Goal: Task Accomplishment & Management: Use online tool/utility

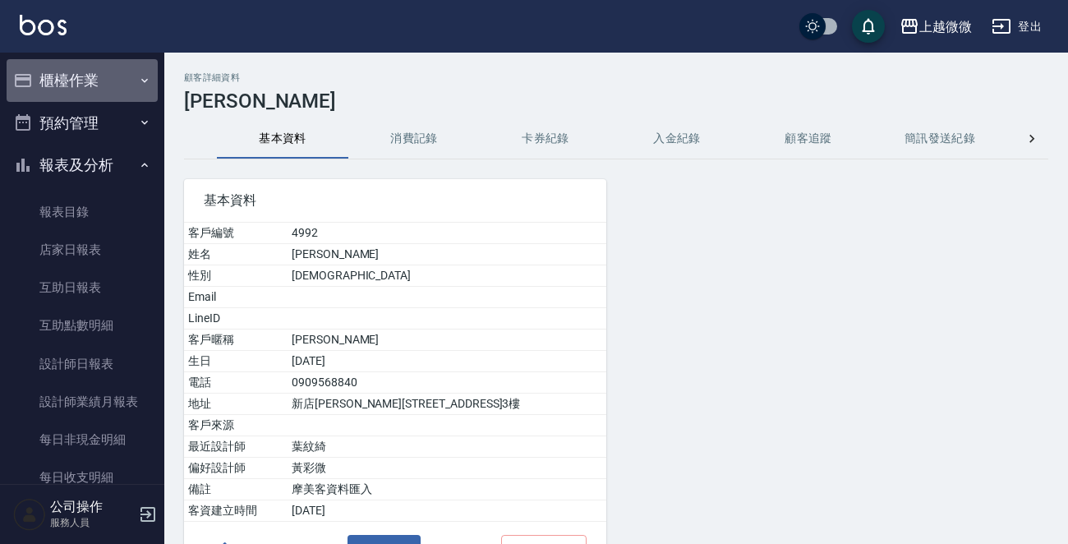
click at [96, 78] on button "櫃檯作業" at bounding box center [82, 80] width 151 height 43
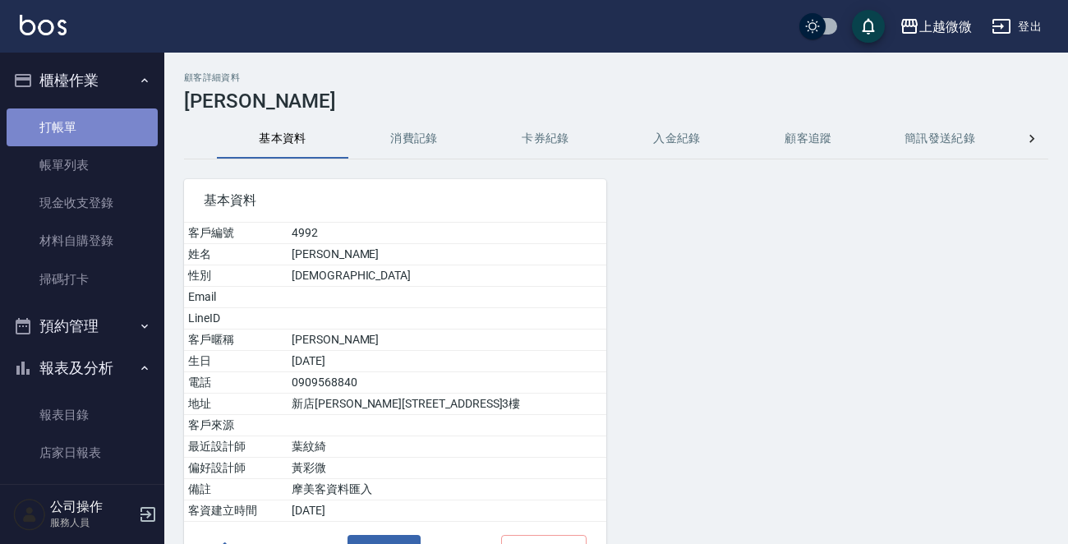
click at [91, 136] on link "打帳單" at bounding box center [82, 127] width 151 height 38
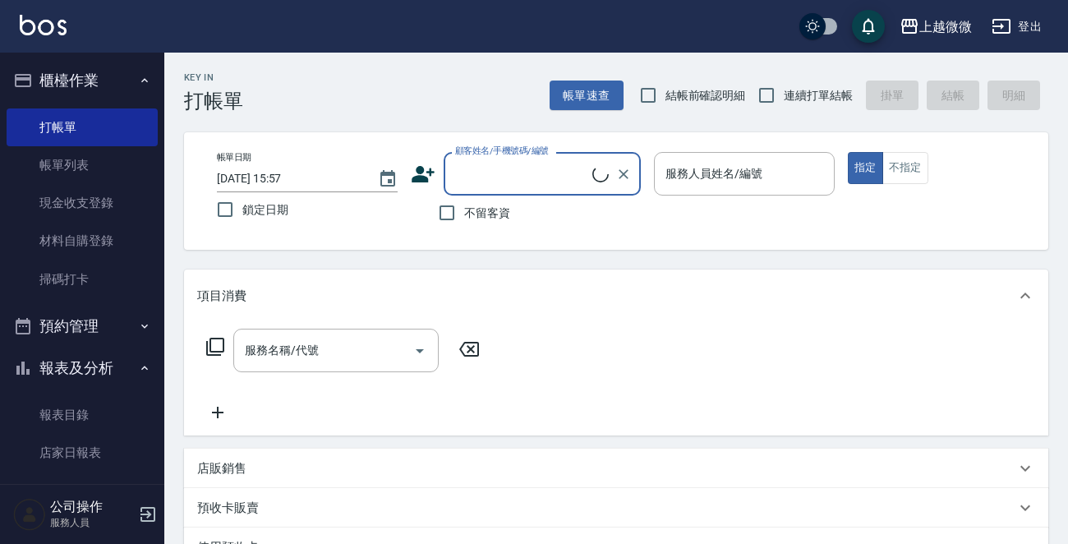
click at [122, 376] on button "報表及分析" at bounding box center [82, 368] width 151 height 43
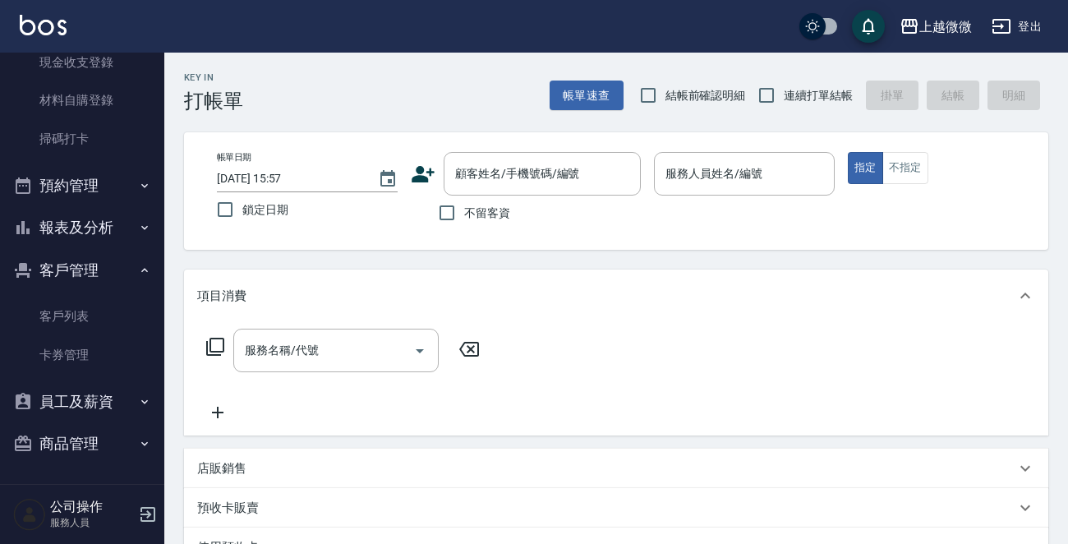
click at [122, 265] on button "客戶管理" at bounding box center [82, 270] width 151 height 43
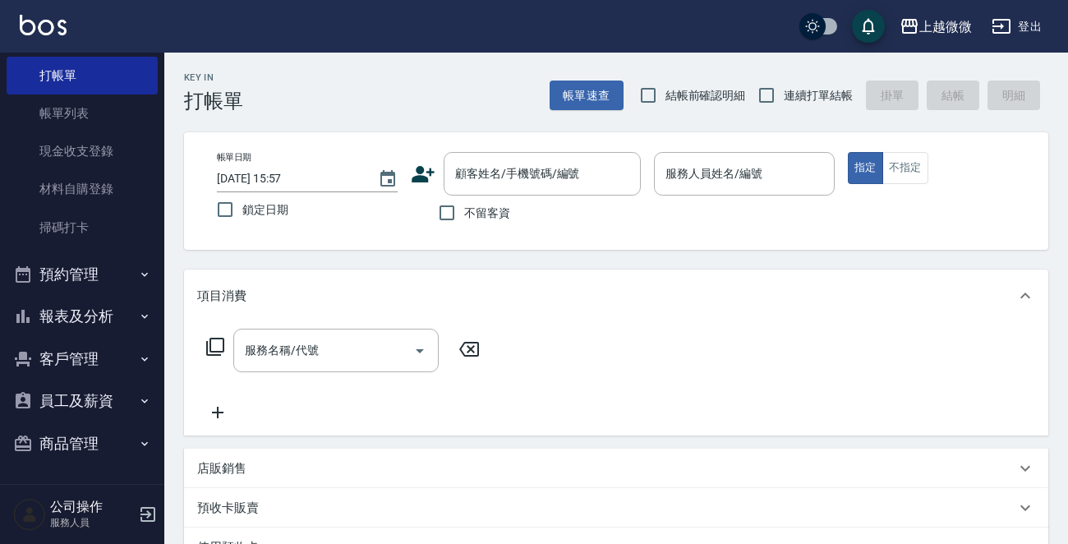
scroll to position [51, 0]
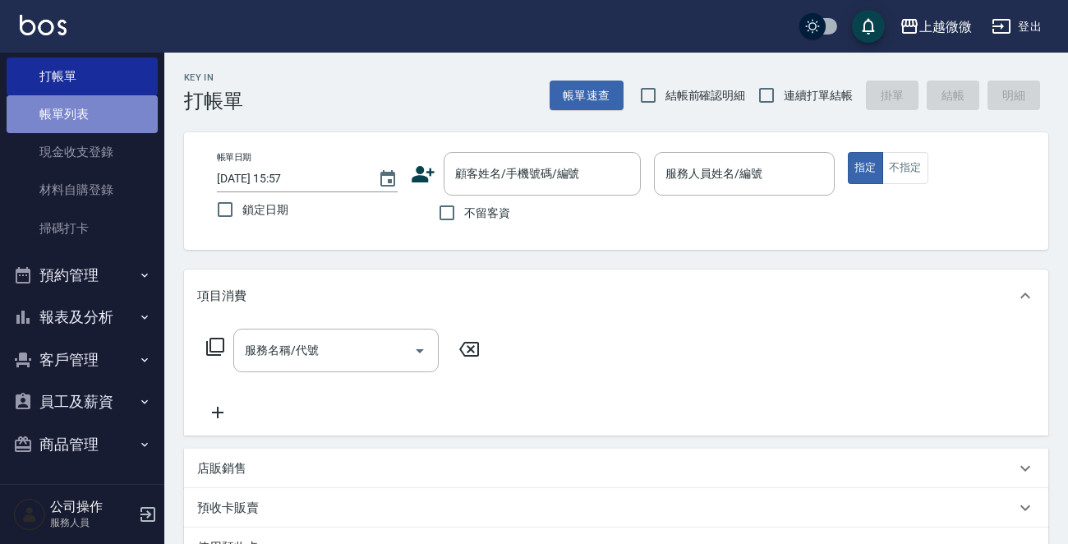
click at [90, 116] on link "帳單列表" at bounding box center [82, 114] width 151 height 38
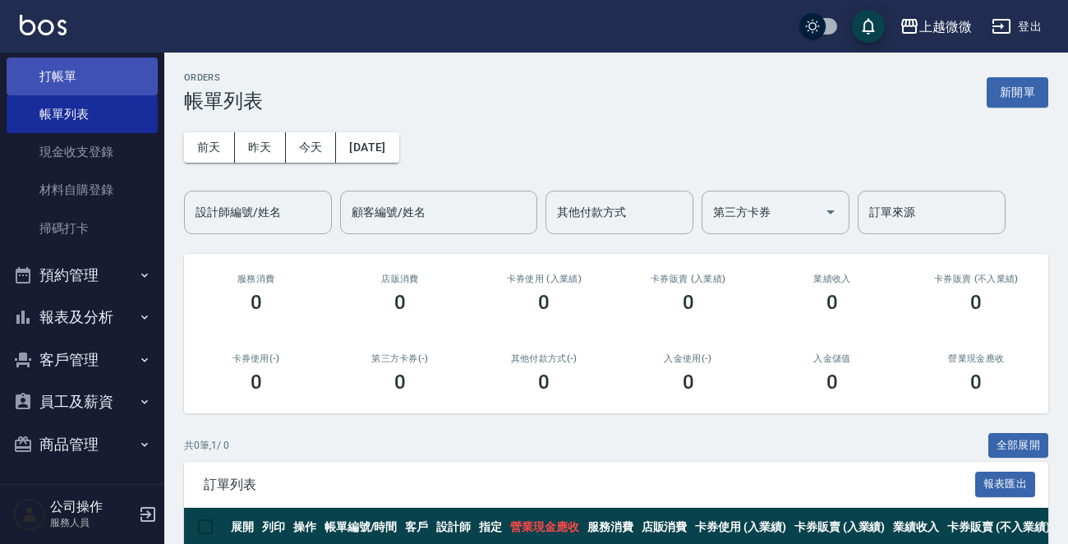
click at [116, 83] on link "打帳單" at bounding box center [82, 77] width 151 height 38
